Goal: Navigation & Orientation: Find specific page/section

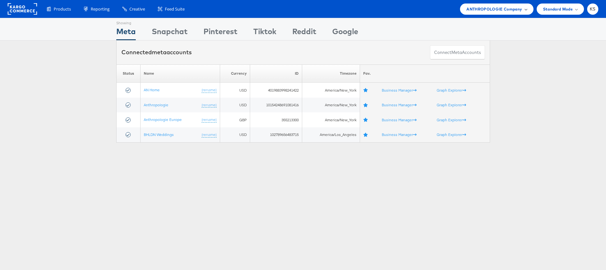
click at [486, 12] on div "ANTHROPOLOGIE Company" at bounding box center [496, 9] width 73 height 11
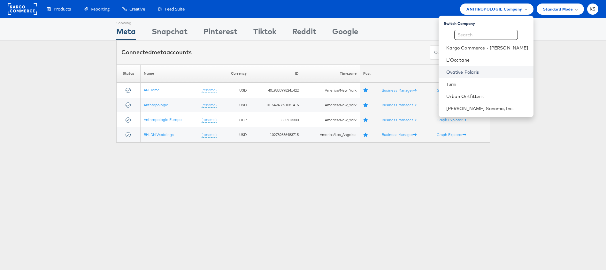
click at [482, 73] on link "Ovative Polaris" at bounding box center [487, 72] width 82 height 6
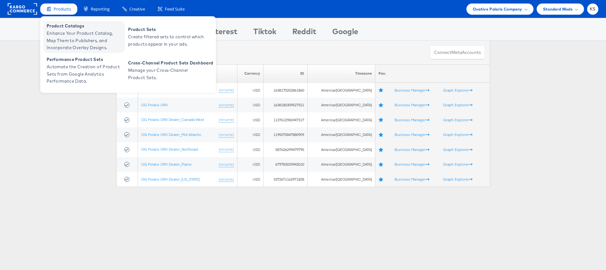
click at [76, 33] on span "Enhance Your Product Catalog, Map Them to Publishers, and Incorporate Overlay D…" at bounding box center [85, 41] width 77 height 22
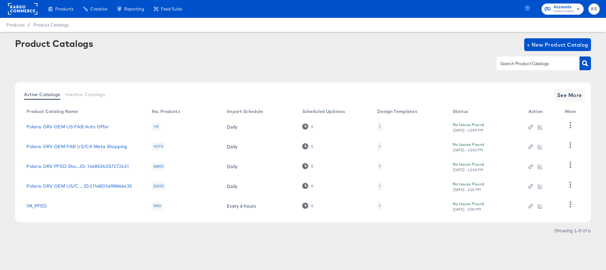
click at [160, 38] on div "Product Catalogs + New Product Catalog" at bounding box center [303, 44] width 576 height 13
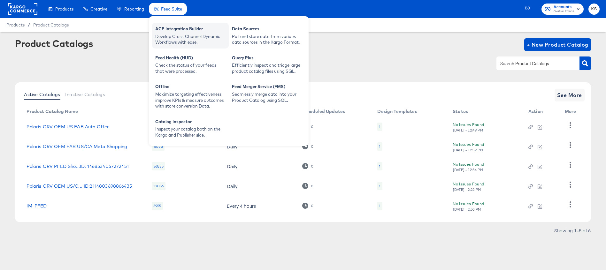
click at [176, 36] on div "Develop Cross-Channel Dynamic Workflows with ease." at bounding box center [190, 40] width 70 height 12
